Goal: Transaction & Acquisition: Purchase product/service

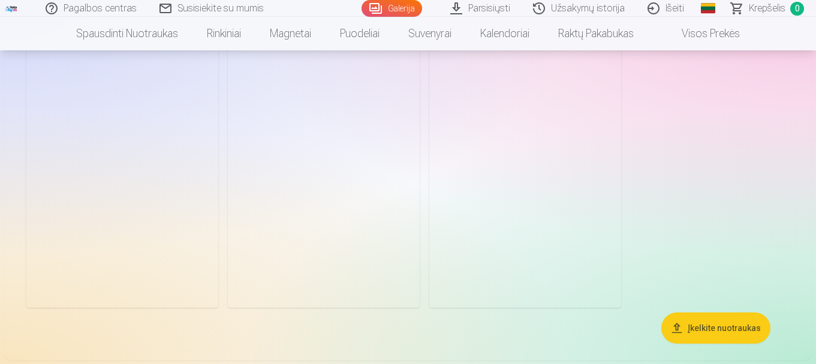
scroll to position [7907, 0]
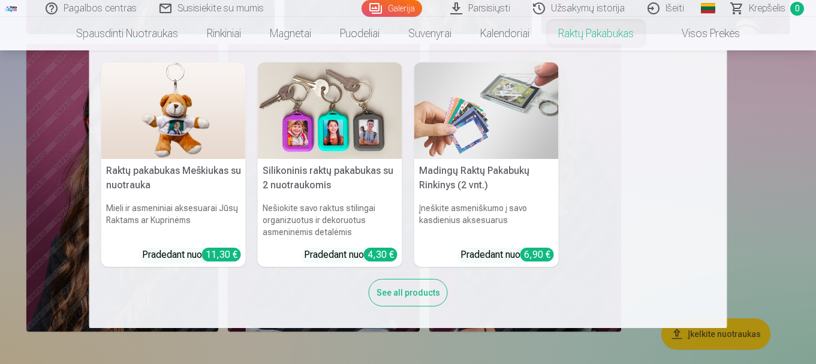
click at [802, 113] on nav "Raktų pakabukas Meškiukas su nuotrauka Mieli ir asmeniniai aksesuarai Jūsų Rakt…" at bounding box center [408, 189] width 816 height 278
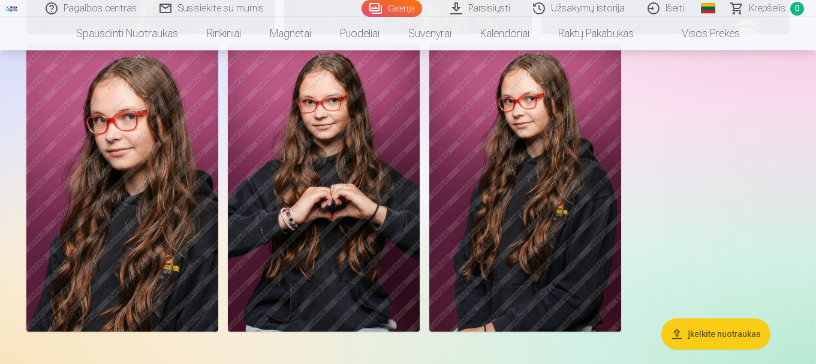
click at [502, 186] on img at bounding box center [525, 188] width 192 height 288
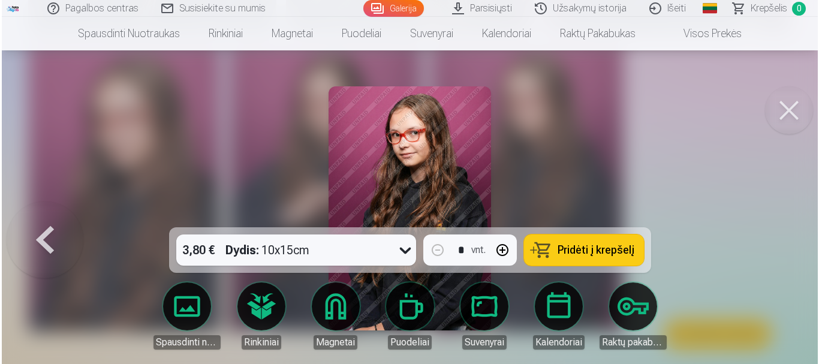
scroll to position [7935, 0]
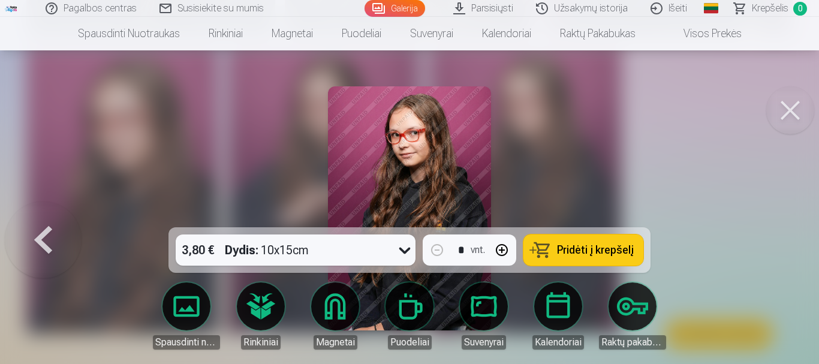
click at [795, 101] on button at bounding box center [791, 110] width 48 height 48
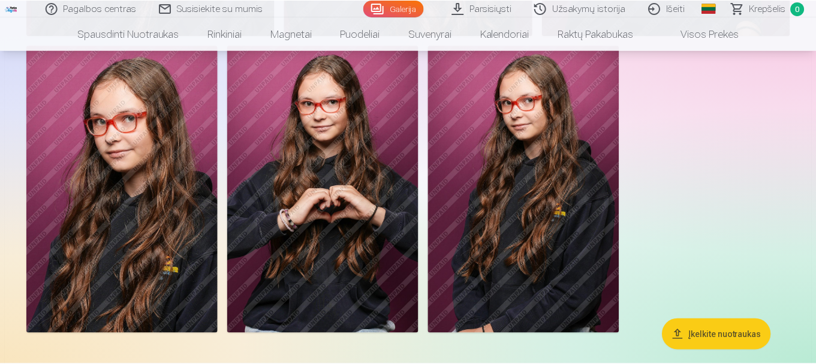
scroll to position [7907, 0]
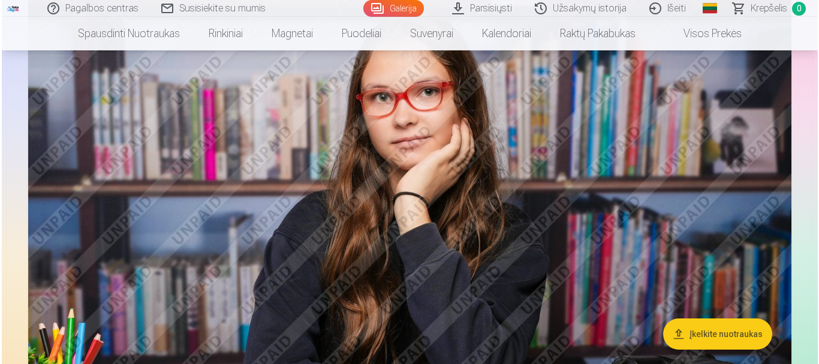
scroll to position [5819, 0]
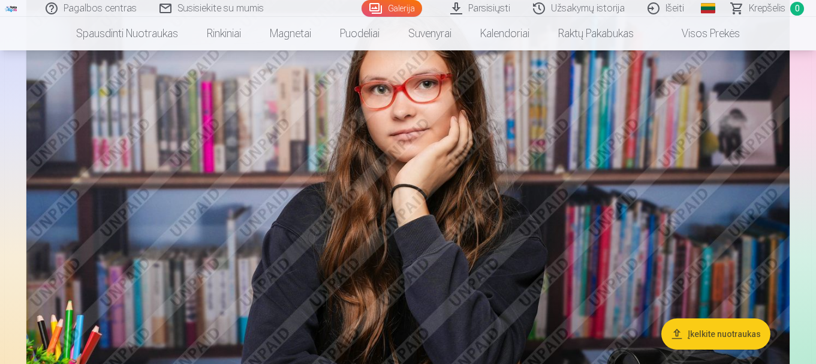
click at [459, 175] on img at bounding box center [408, 227] width 764 height 509
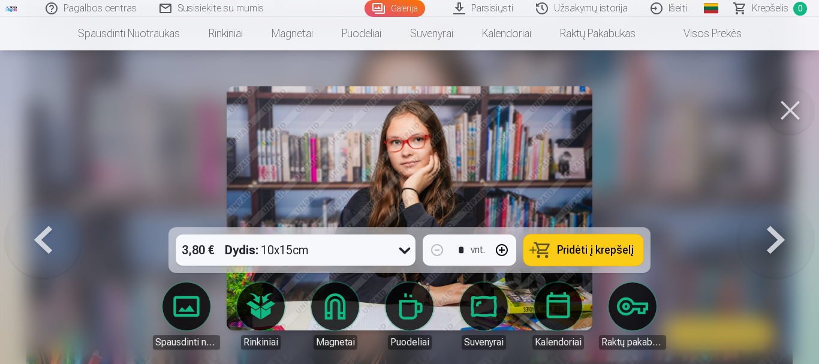
click at [507, 141] on img at bounding box center [410, 208] width 367 height 244
click at [788, 115] on button at bounding box center [791, 110] width 48 height 48
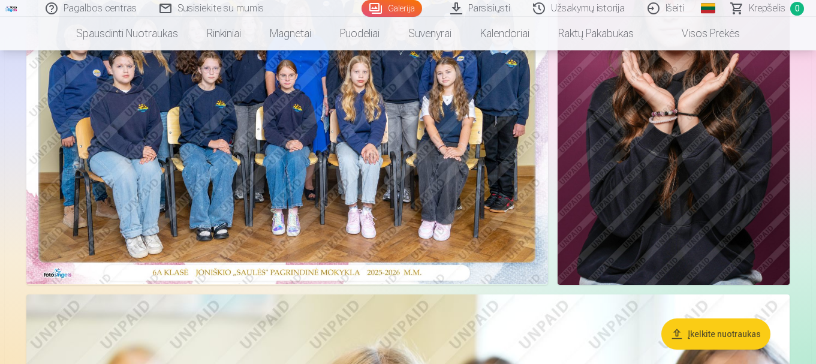
scroll to position [216, 0]
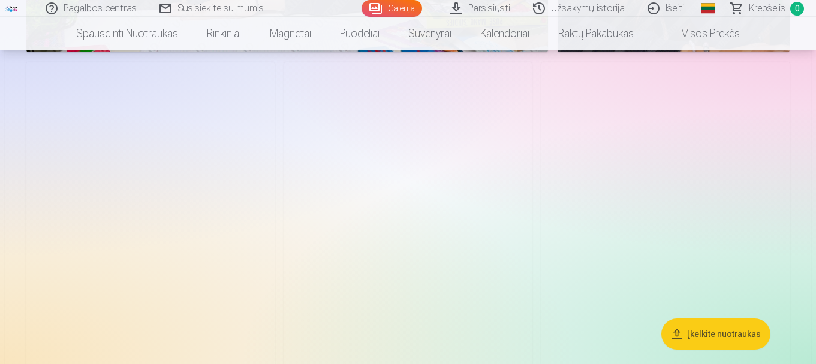
scroll to position [4439, 0]
